Goal: Transaction & Acquisition: Purchase product/service

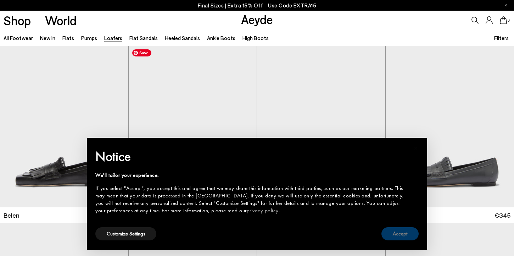
scroll to position [7, 0]
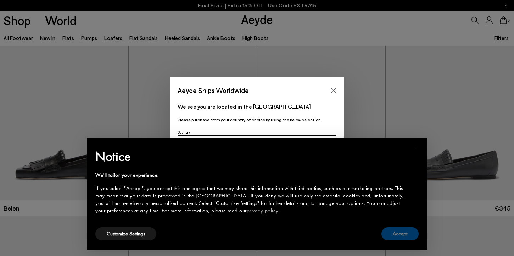
click at [410, 236] on button "Accept" at bounding box center [400, 233] width 37 height 13
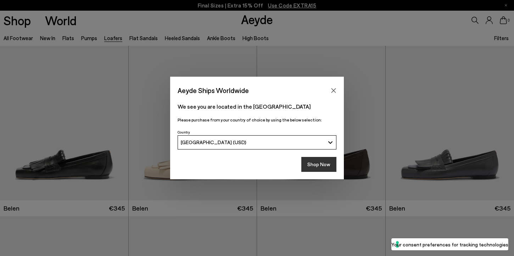
click at [322, 165] on button "Shop Now" at bounding box center [318, 164] width 35 height 15
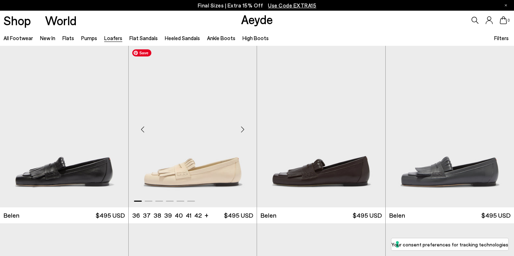
scroll to position [31, 0]
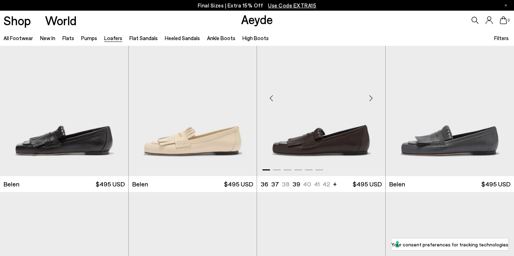
click at [371, 98] on div "Next slide" at bounding box center [371, 98] width 21 height 21
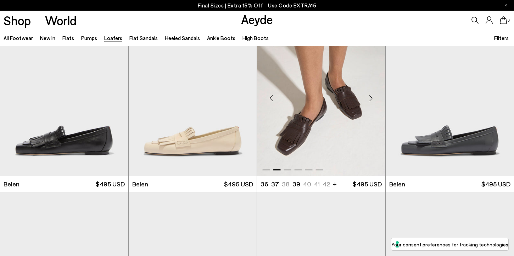
click at [371, 98] on div "Next slide" at bounding box center [371, 98] width 21 height 21
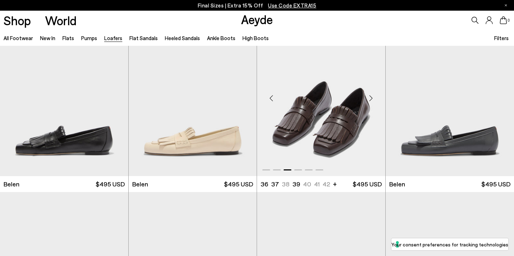
click at [371, 98] on div "Next slide" at bounding box center [371, 98] width 21 height 21
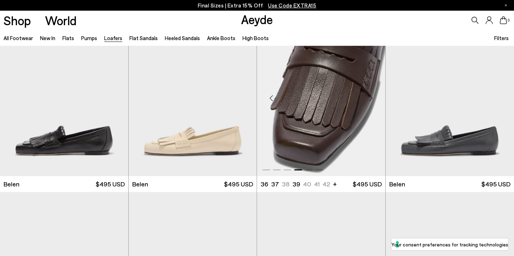
click at [371, 98] on div "Next slide" at bounding box center [371, 98] width 21 height 21
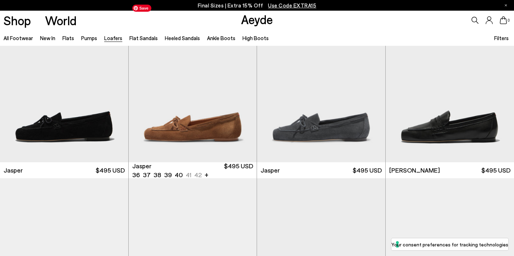
scroll to position [221, 0]
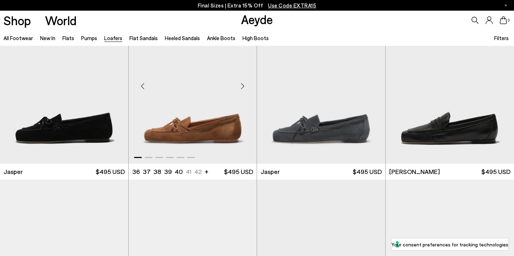
click at [243, 86] on div "Next slide" at bounding box center [242, 85] width 21 height 21
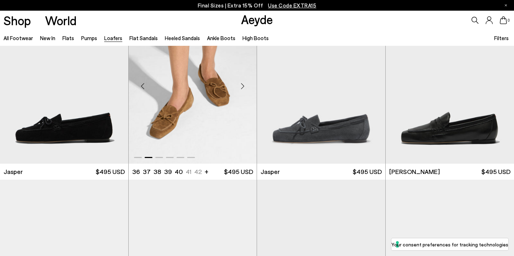
click at [243, 86] on div "Next slide" at bounding box center [242, 85] width 21 height 21
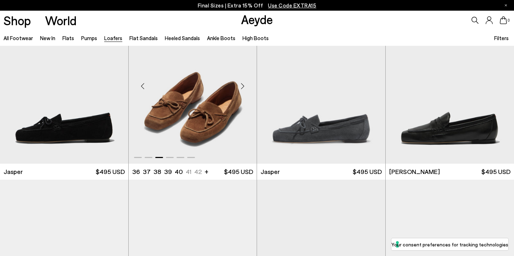
click at [243, 86] on div "Next slide" at bounding box center [242, 85] width 21 height 21
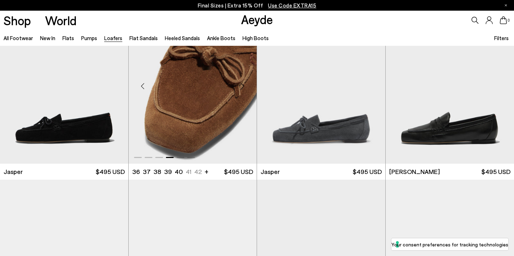
click at [243, 86] on div "Next slide" at bounding box center [242, 85] width 21 height 21
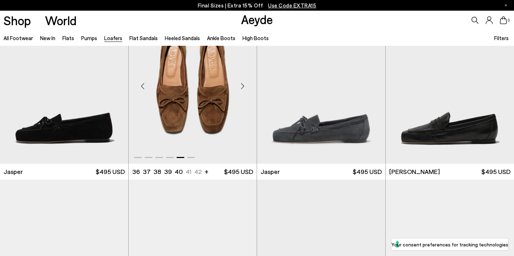
click at [243, 86] on div "Next slide" at bounding box center [242, 85] width 21 height 21
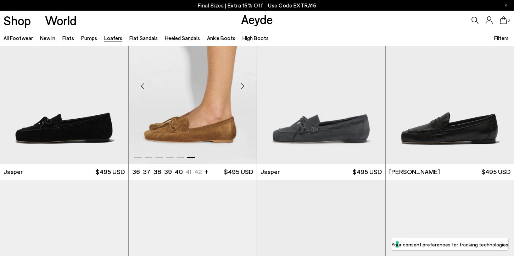
click at [243, 86] on div "Next slide" at bounding box center [242, 85] width 21 height 21
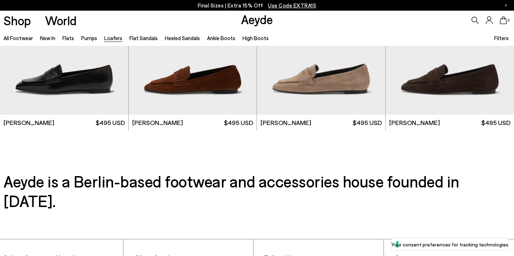
scroll to position [1365, 0]
